Goal: Check status: Check status

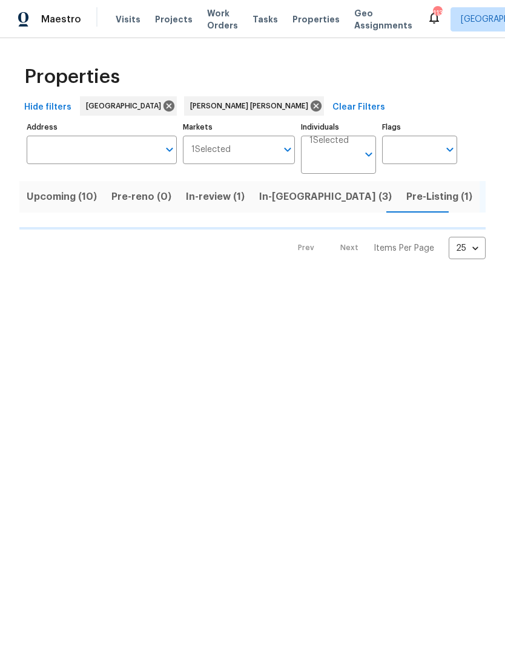
click at [288, 205] on span "In-[GEOGRAPHIC_DATA] (3)" at bounding box center [325, 196] width 133 height 17
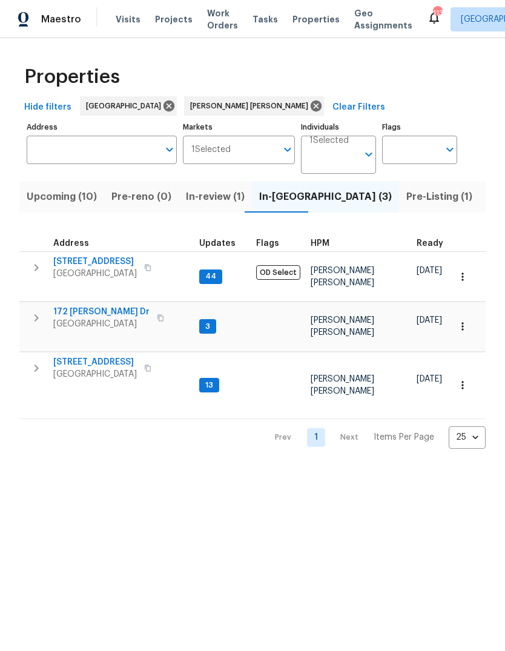
click at [101, 356] on span "[STREET_ADDRESS]" at bounding box center [95, 362] width 84 height 12
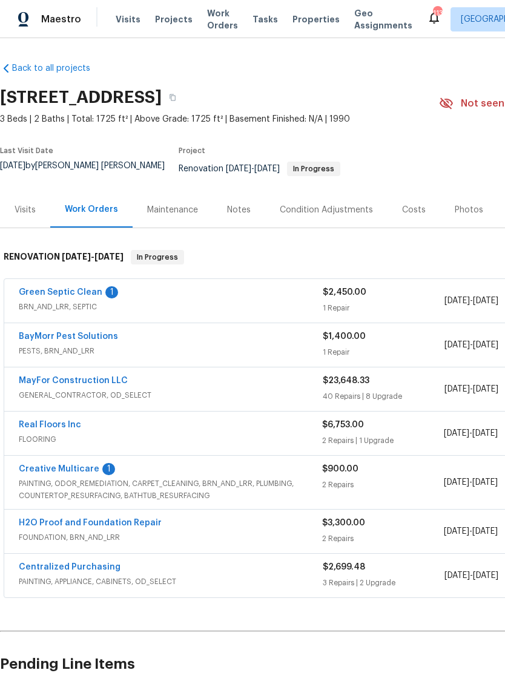
click at [73, 472] on link "Creative Multicare" at bounding box center [59, 469] width 81 height 8
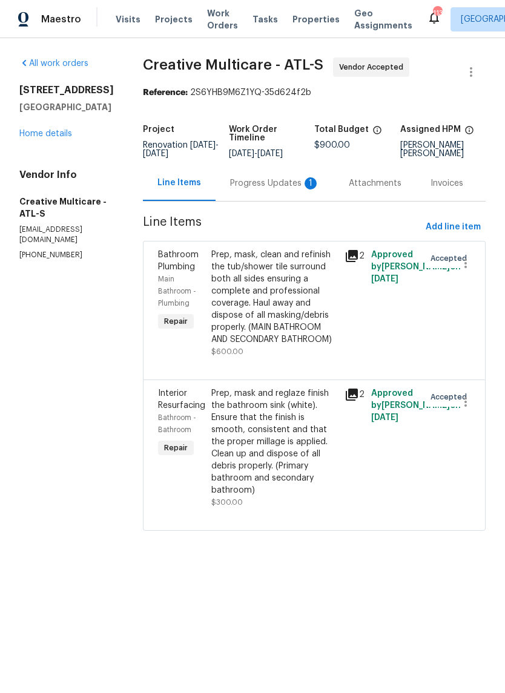
click at [287, 190] on div "Progress Updates 1" at bounding box center [275, 183] width 90 height 12
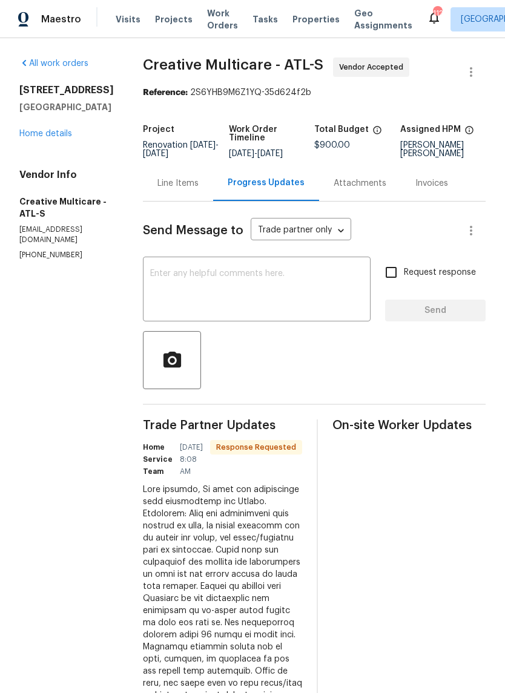
click at [199, 190] on div "Line Items" at bounding box center [177, 183] width 41 height 12
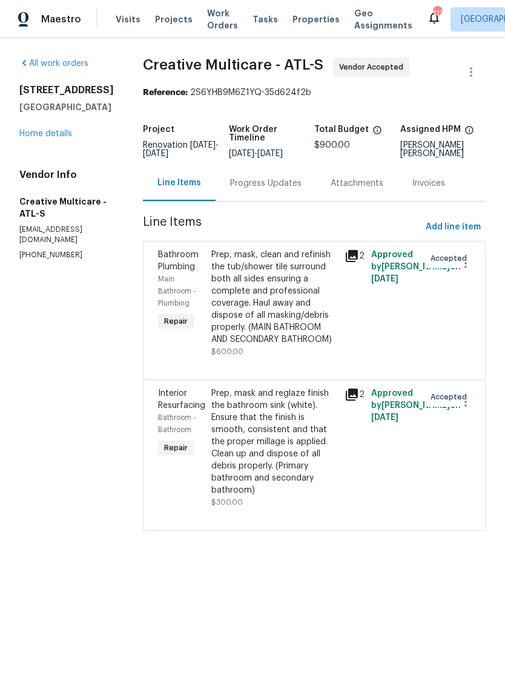
click at [358, 262] on icon at bounding box center [352, 256] width 12 height 12
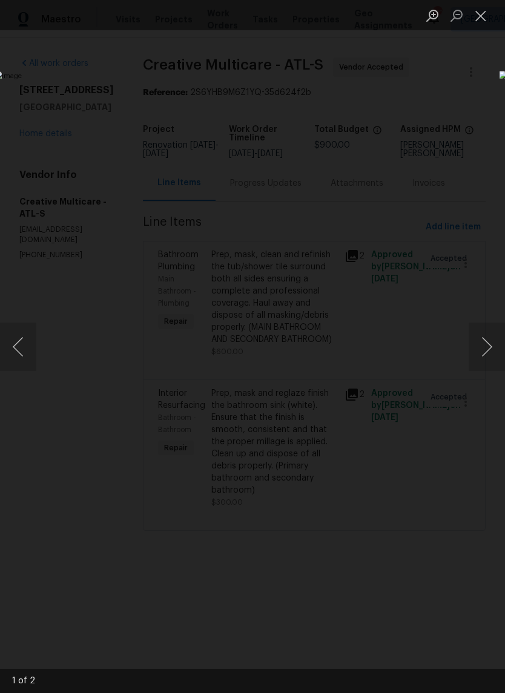
click at [396, 318] on img "Lightbox" at bounding box center [195, 346] width 401 height 551
click at [492, 338] on button "Next image" at bounding box center [487, 347] width 36 height 48
click at [482, 25] on button "Close lightbox" at bounding box center [481, 15] width 24 height 21
